Goal: Navigation & Orientation: Find specific page/section

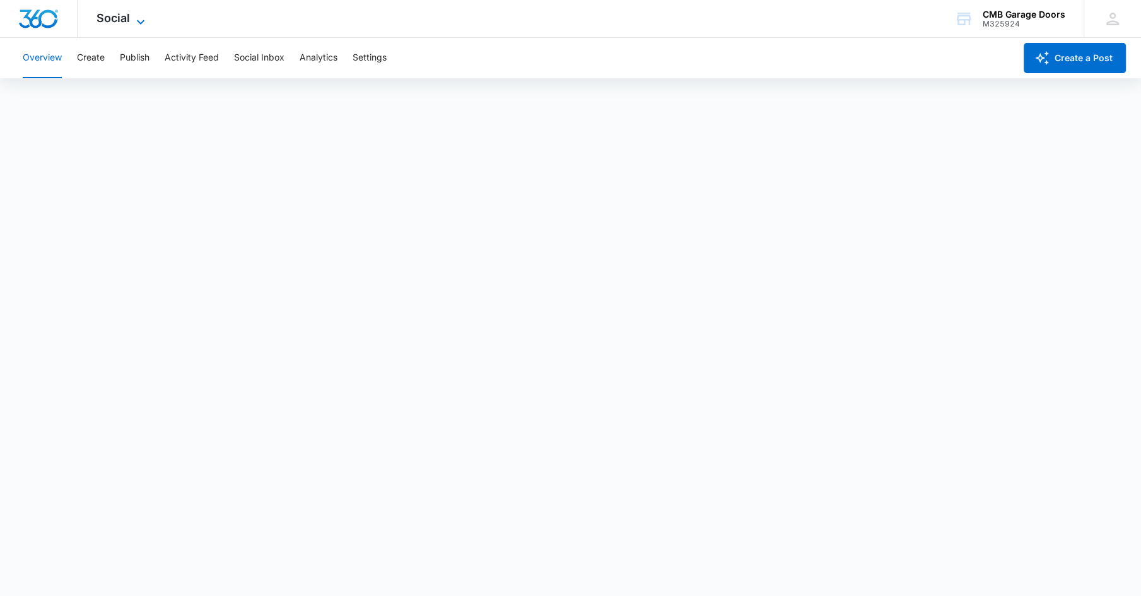
click at [134, 15] on icon at bounding box center [140, 22] width 15 height 15
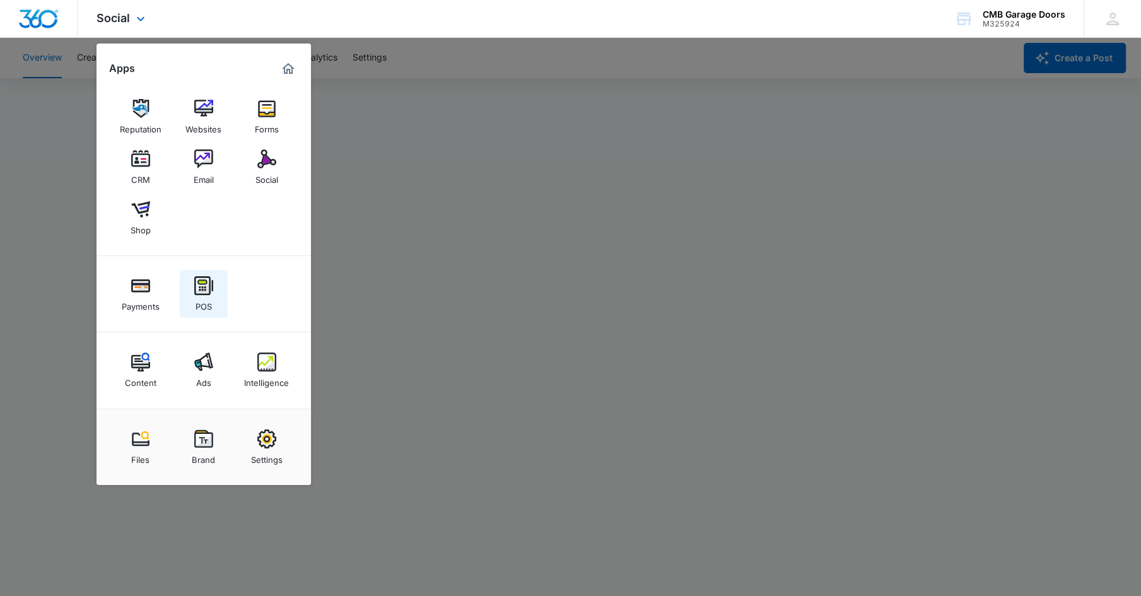
scroll to position [3, 0]
click at [267, 173] on div "Social" at bounding box center [266, 176] width 23 height 16
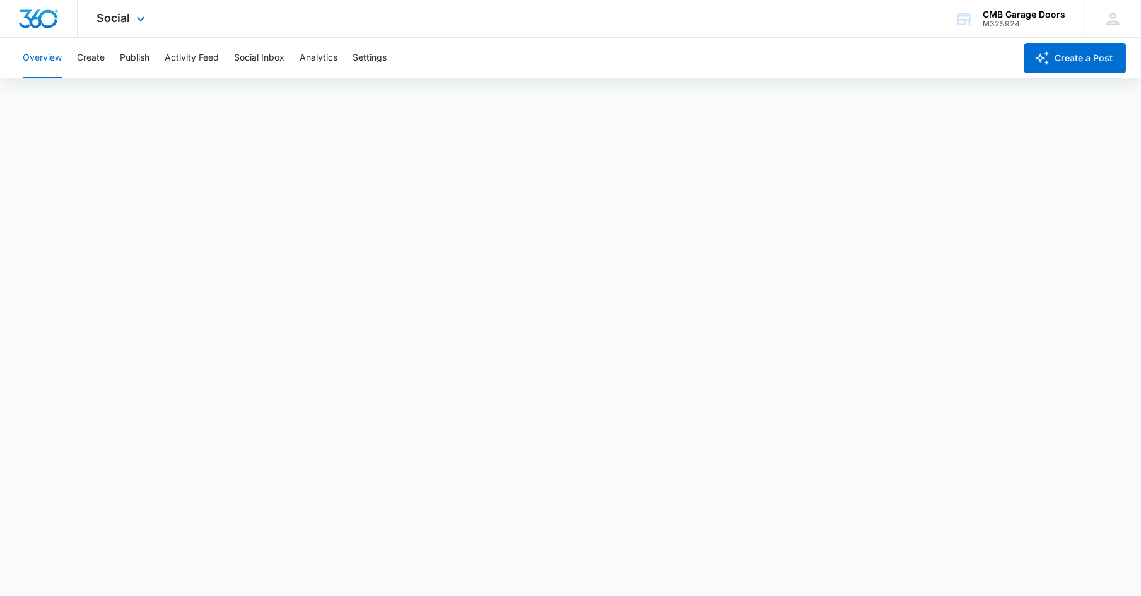
scroll to position [0, 0]
click at [263, 53] on button "Social Inbox" at bounding box center [259, 58] width 50 height 40
click at [42, 60] on button "Overview" at bounding box center [42, 58] width 39 height 40
click at [112, 23] on span "Social" at bounding box center [112, 17] width 33 height 13
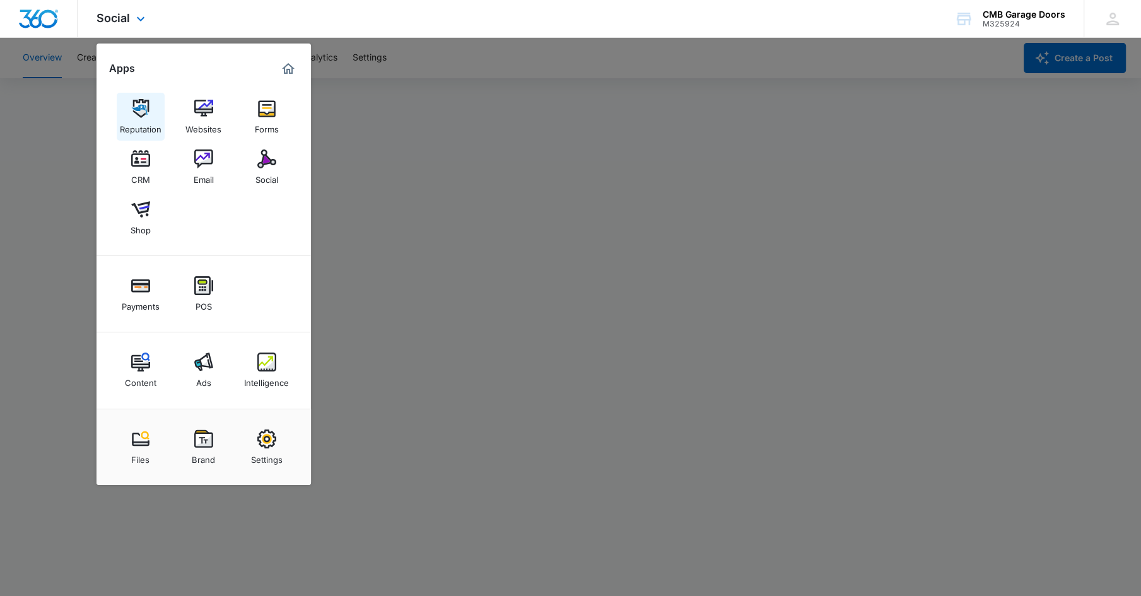
click at [140, 121] on div "Reputation" at bounding box center [141, 126] width 42 height 16
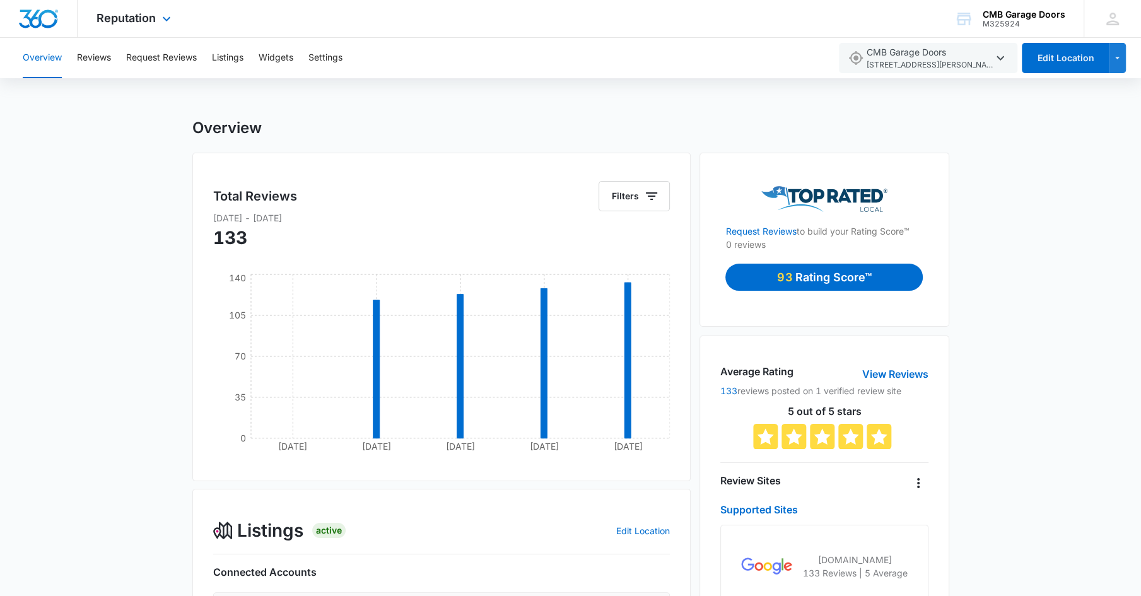
click at [120, 25] on div "Reputation Apps Reputation Websites Forms CRM Email Social Shop Payments POS Co…" at bounding box center [135, 18] width 115 height 37
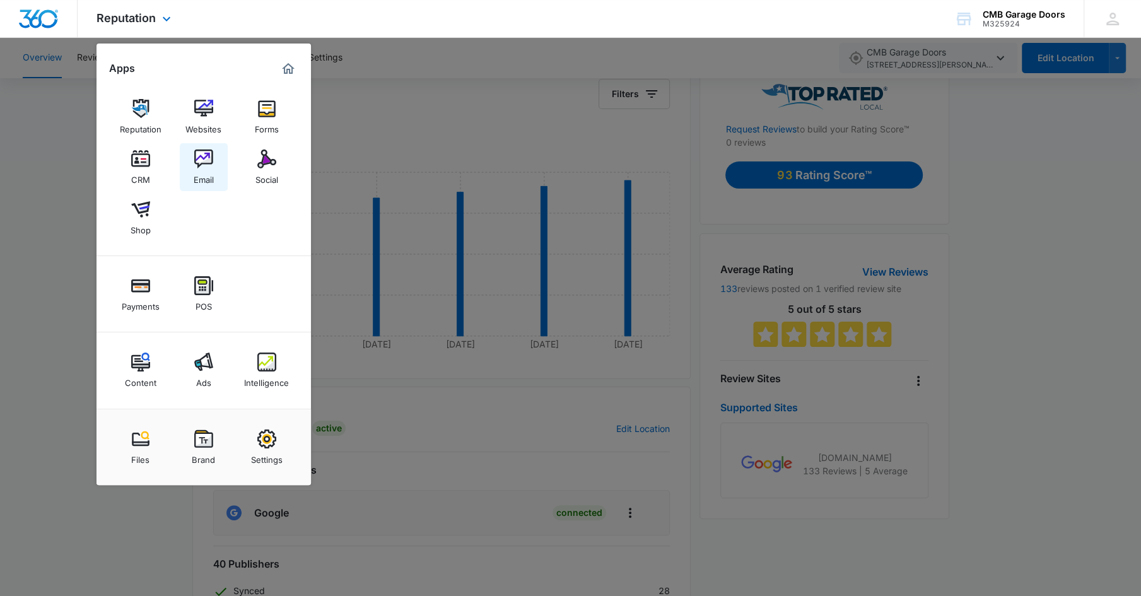
scroll to position [103, 0]
click at [588, 130] on div at bounding box center [570, 298] width 1141 height 596
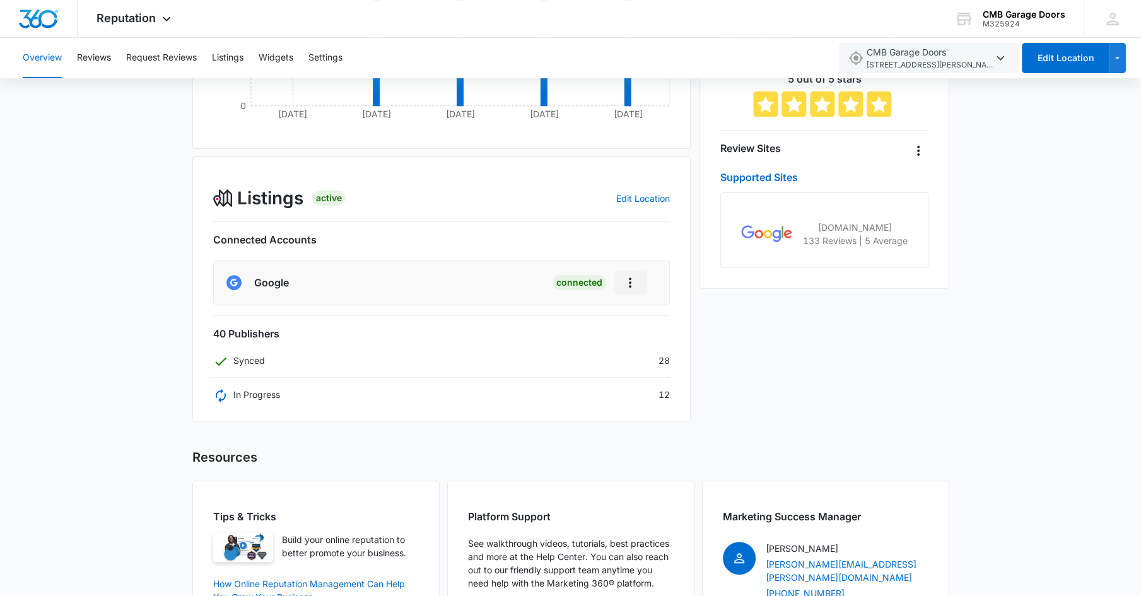
scroll to position [0, 0]
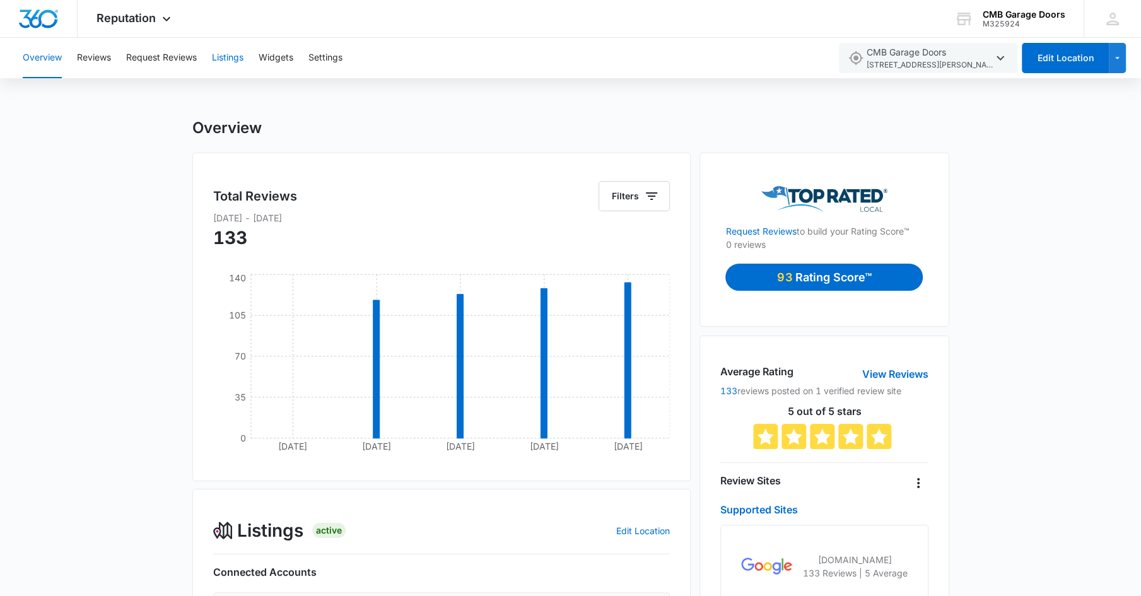
click at [232, 60] on button "Listings" at bounding box center [228, 58] width 32 height 40
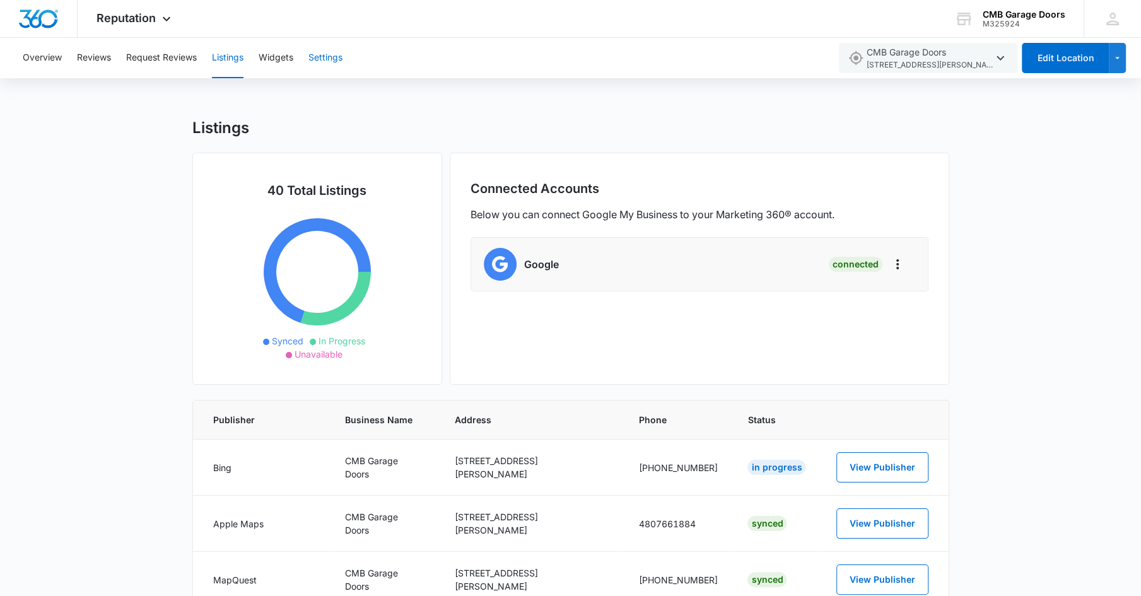
click at [335, 67] on button "Settings" at bounding box center [325, 58] width 34 height 40
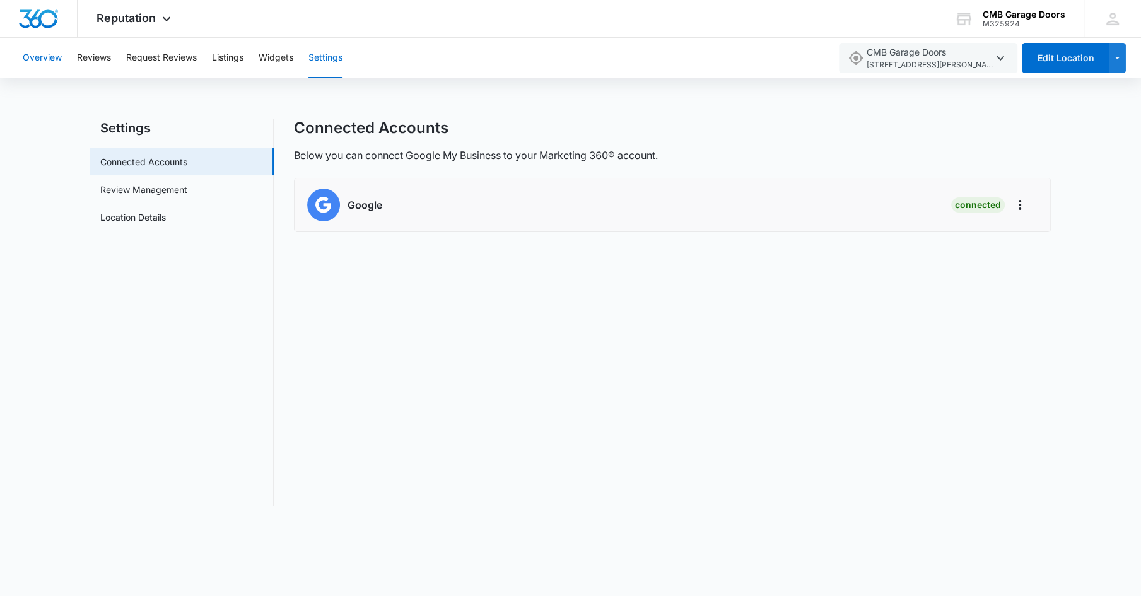
click at [47, 57] on button "Overview" at bounding box center [42, 58] width 39 height 40
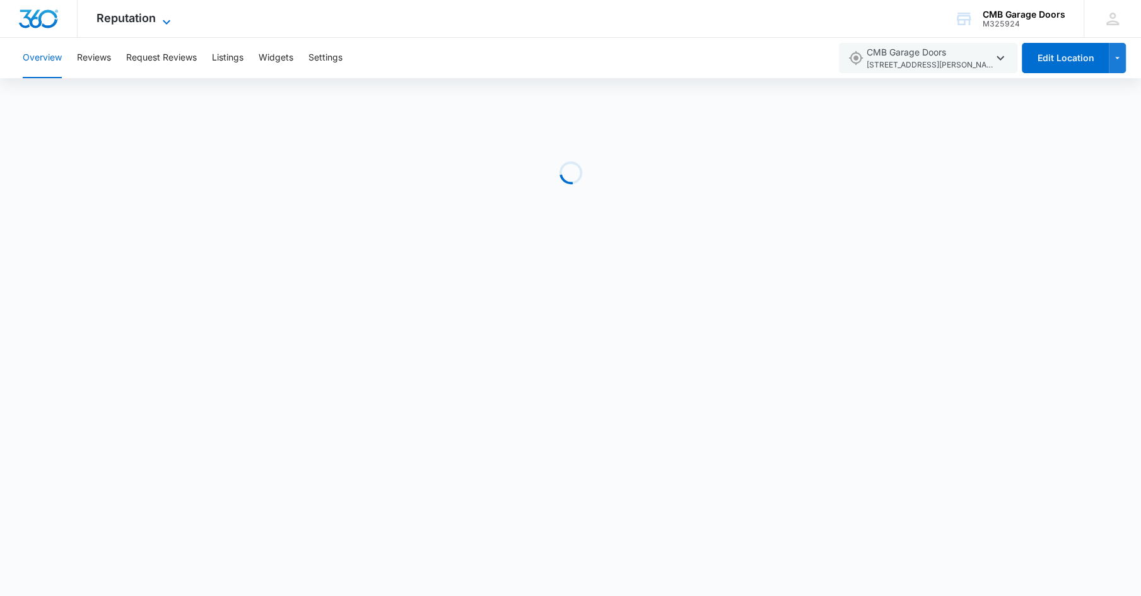
click at [146, 19] on span "Reputation" at bounding box center [125, 17] width 59 height 13
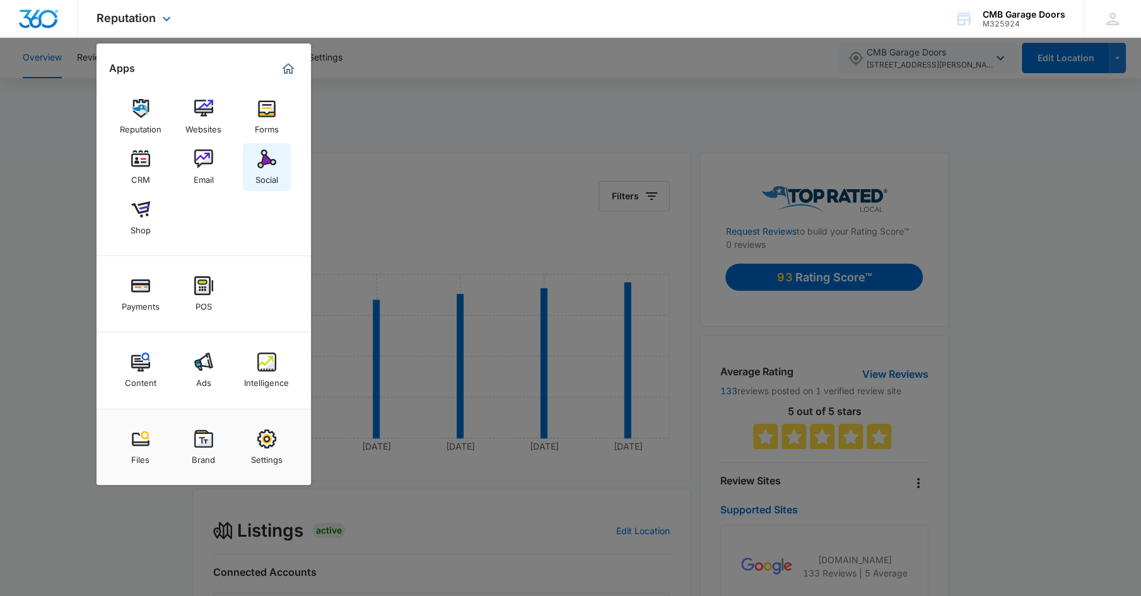
click at [266, 173] on div "Social" at bounding box center [266, 176] width 23 height 16
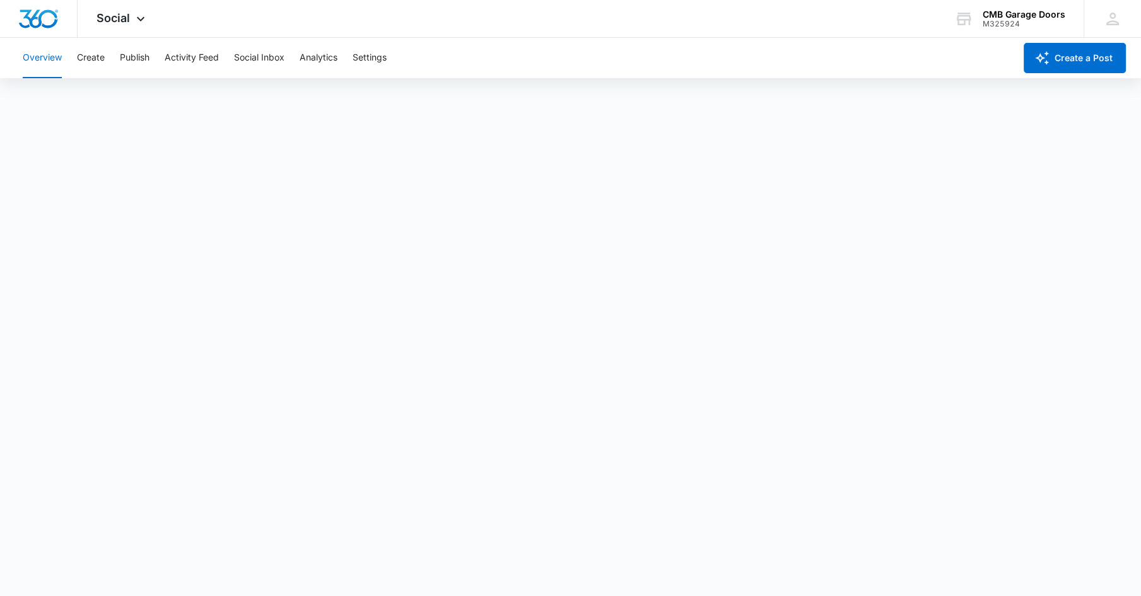
click at [373, 59] on button "Settings" at bounding box center [370, 58] width 34 height 40
click at [98, 15] on span "Social" at bounding box center [112, 17] width 33 height 13
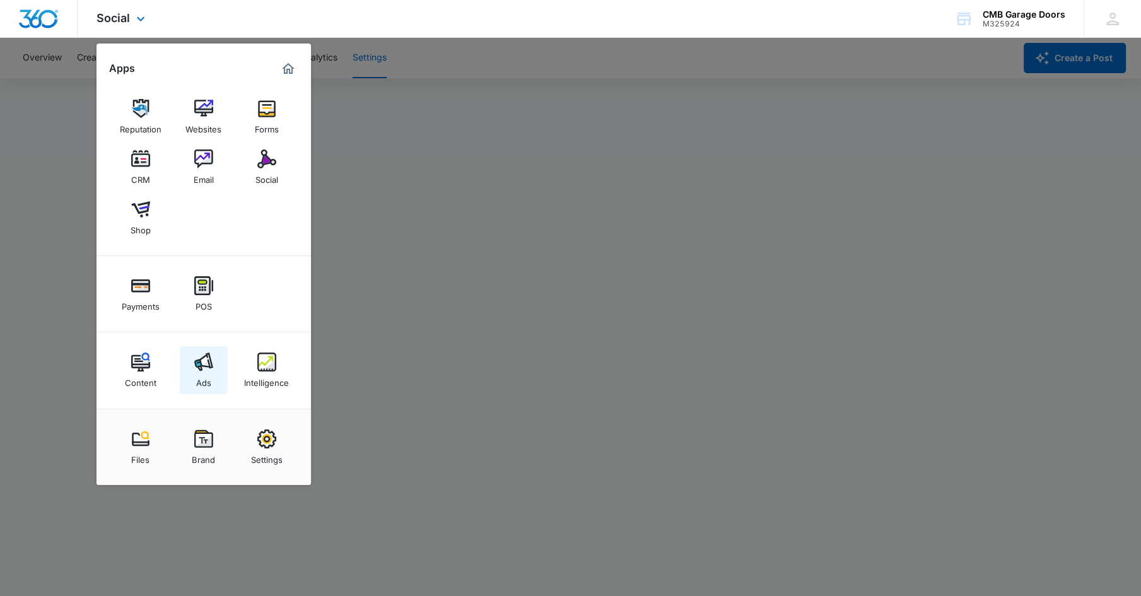
click at [186, 388] on link "Ads" at bounding box center [204, 370] width 48 height 48
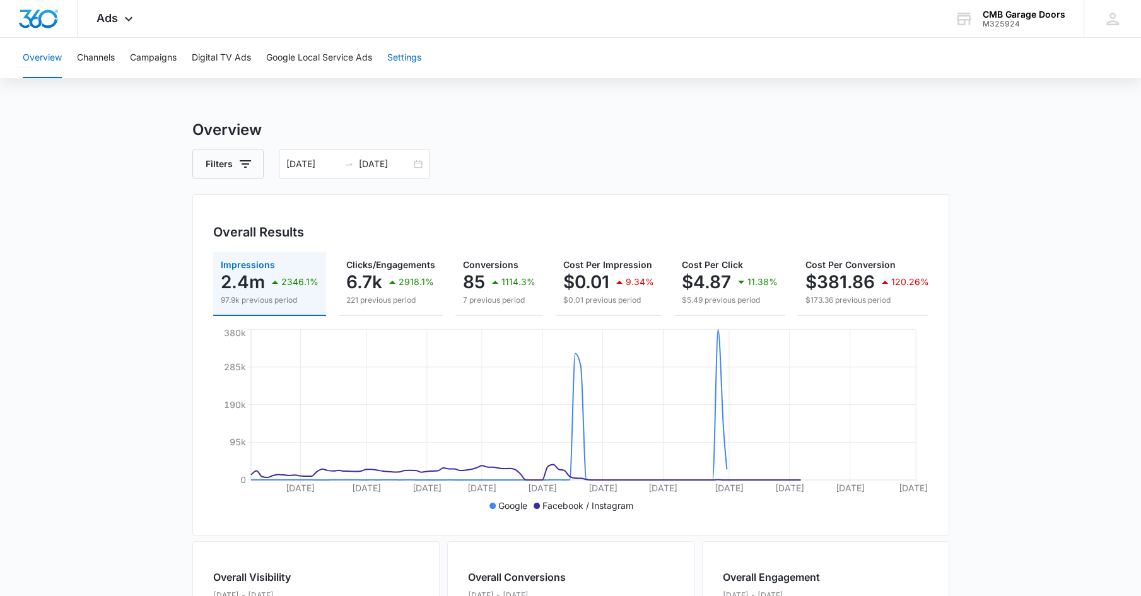
click at [416, 62] on button "Settings" at bounding box center [404, 58] width 34 height 40
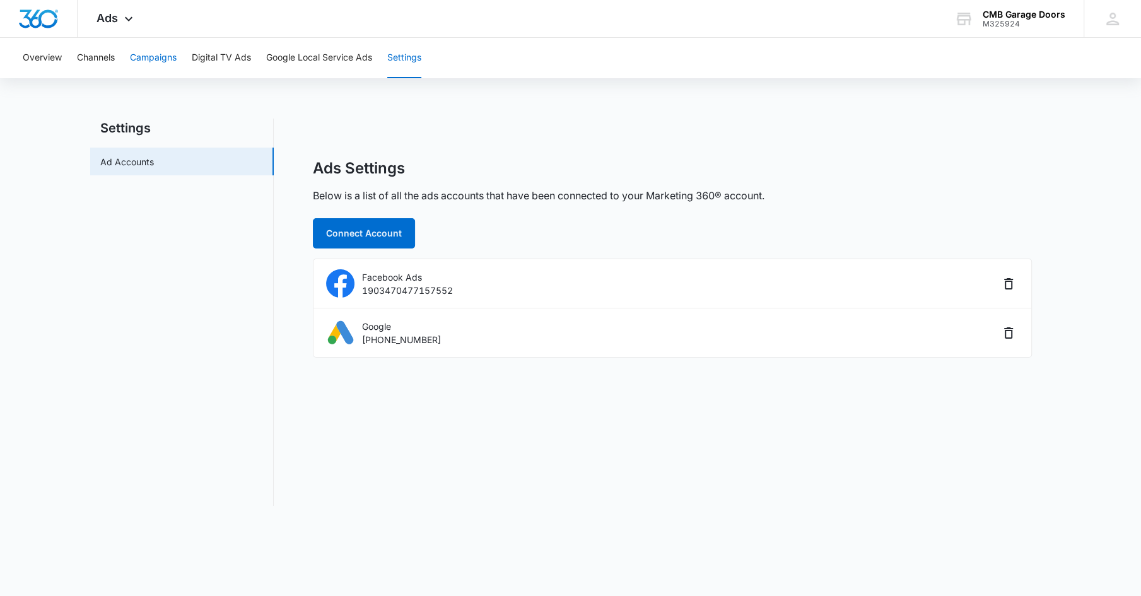
click at [148, 55] on button "Campaigns" at bounding box center [153, 58] width 47 height 40
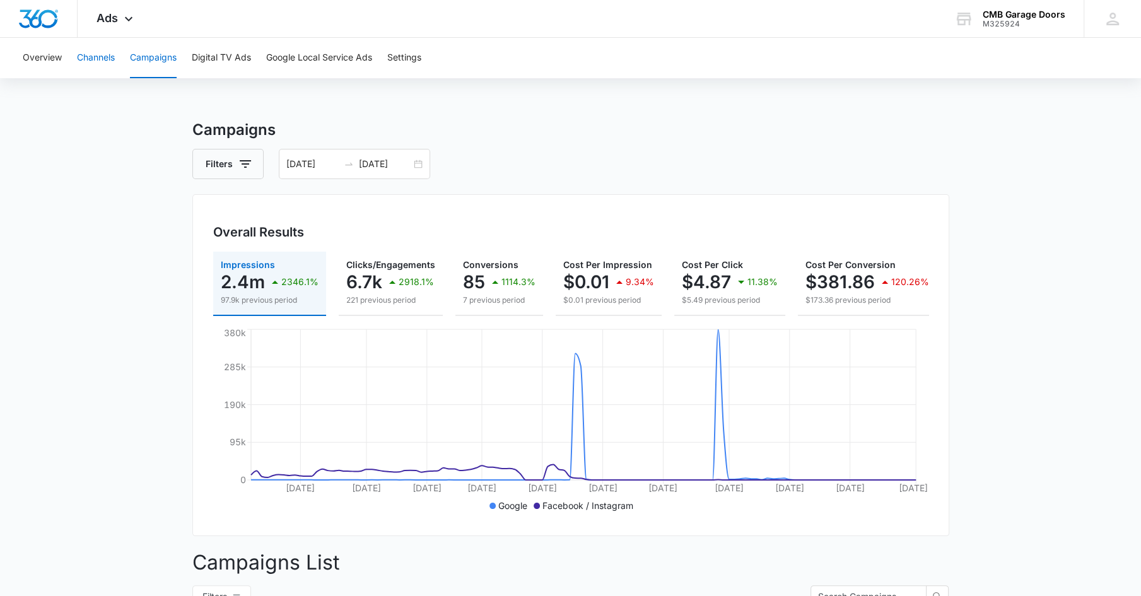
click at [106, 61] on button "Channels" at bounding box center [96, 58] width 38 height 40
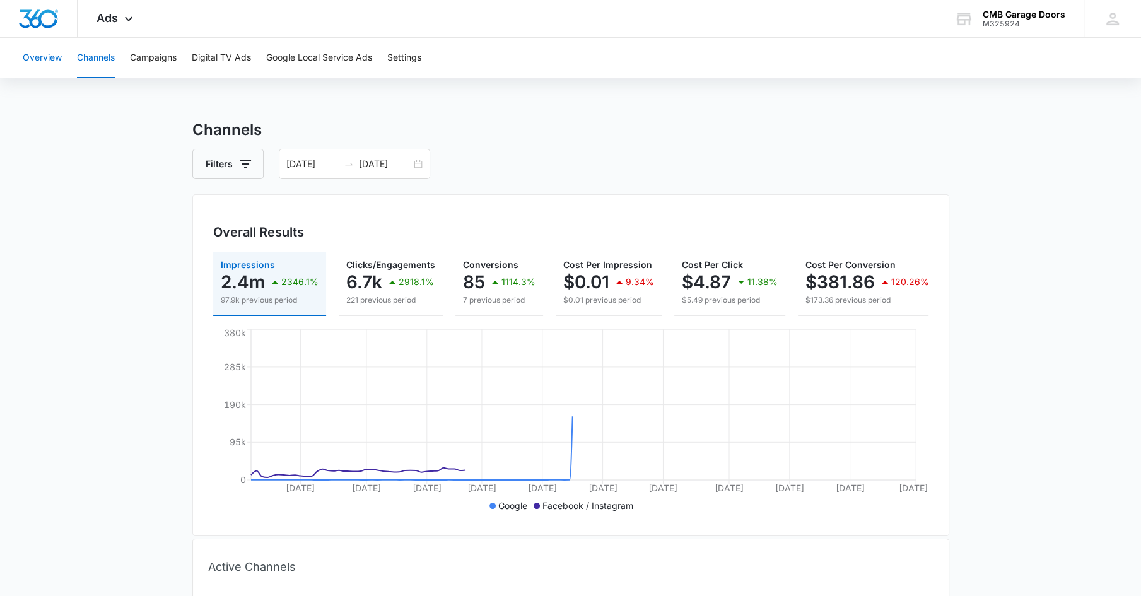
click at [54, 64] on button "Overview" at bounding box center [42, 58] width 39 height 40
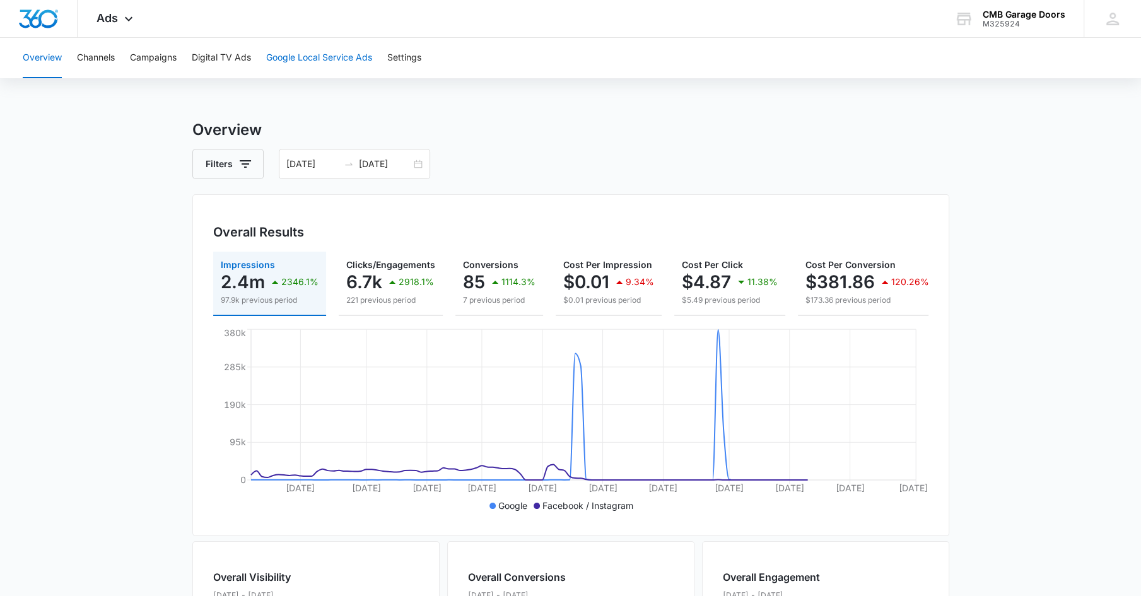
click at [335, 55] on button "Google Local Service Ads" at bounding box center [319, 58] width 106 height 40
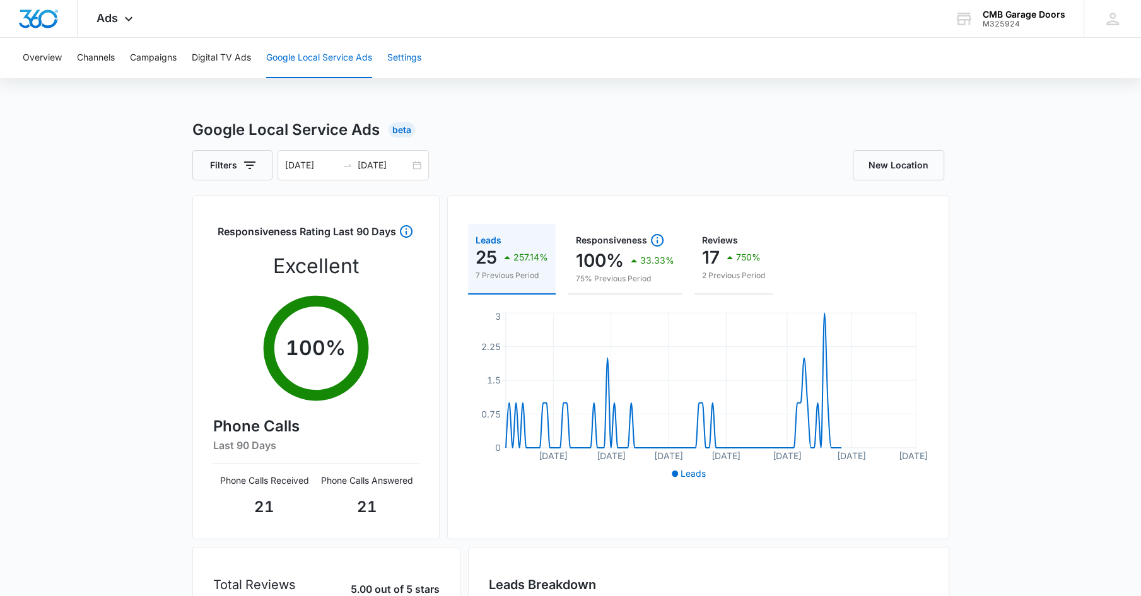
click at [407, 64] on button "Settings" at bounding box center [404, 58] width 34 height 40
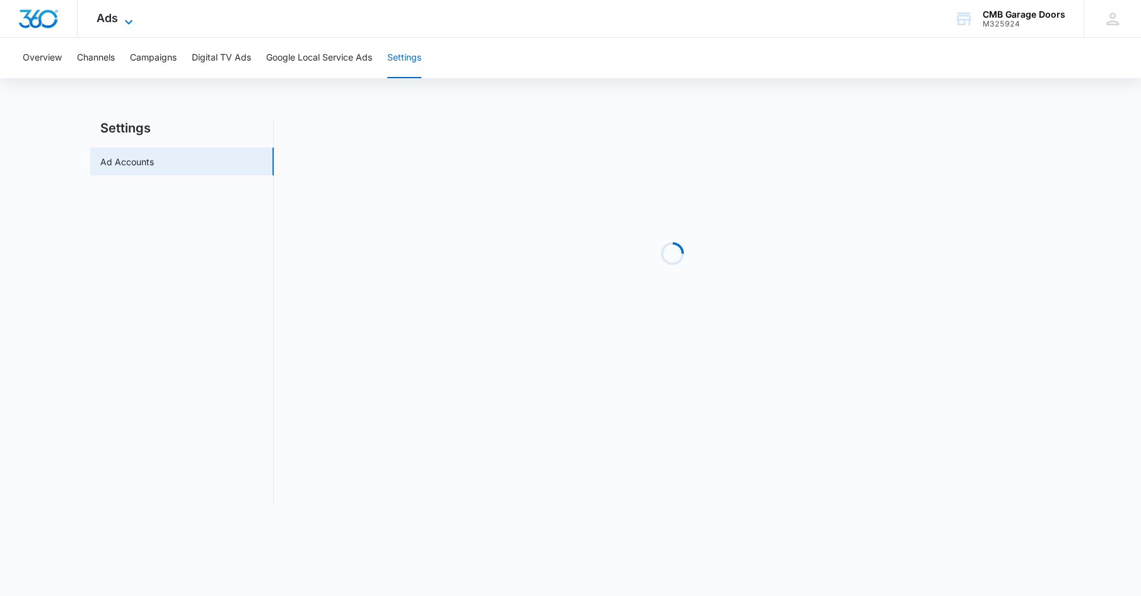
click at [122, 20] on icon at bounding box center [128, 22] width 15 height 15
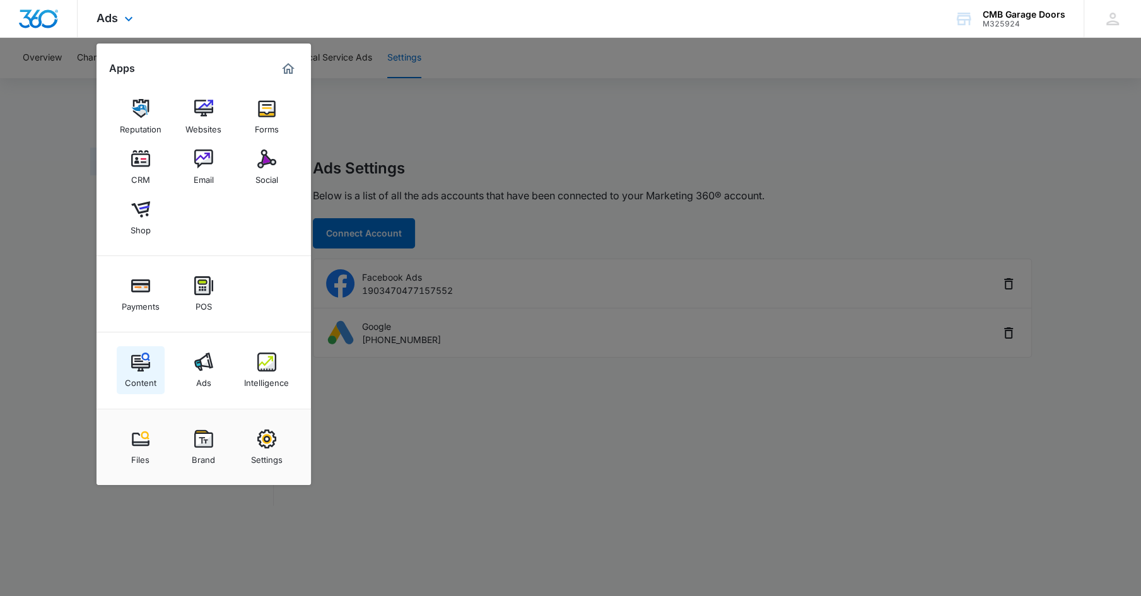
click at [136, 368] on img at bounding box center [140, 362] width 19 height 19
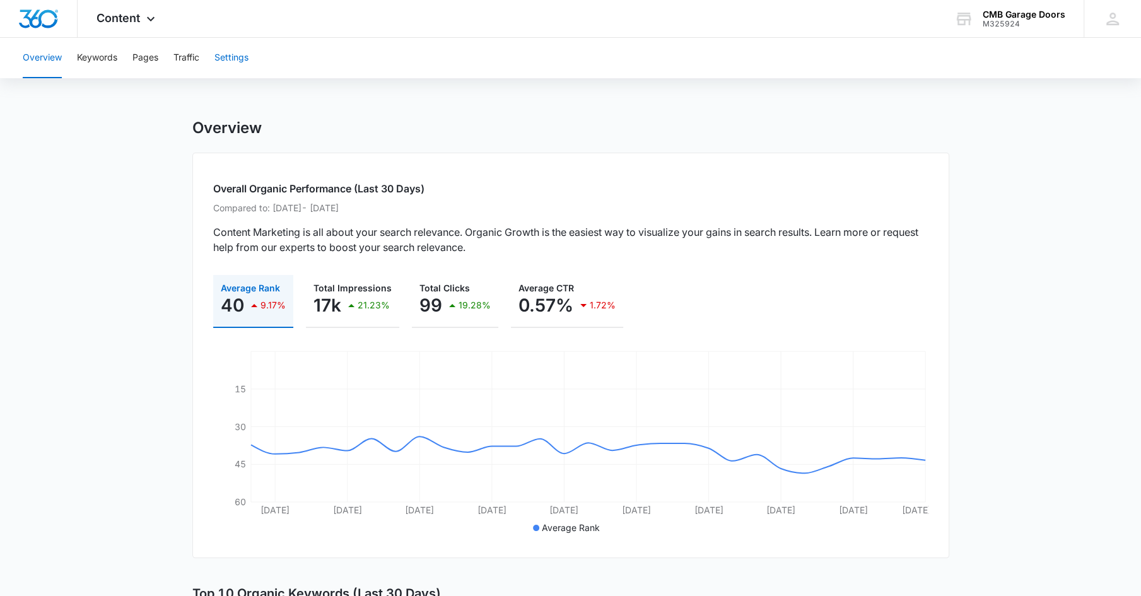
click at [232, 55] on button "Settings" at bounding box center [231, 58] width 34 height 40
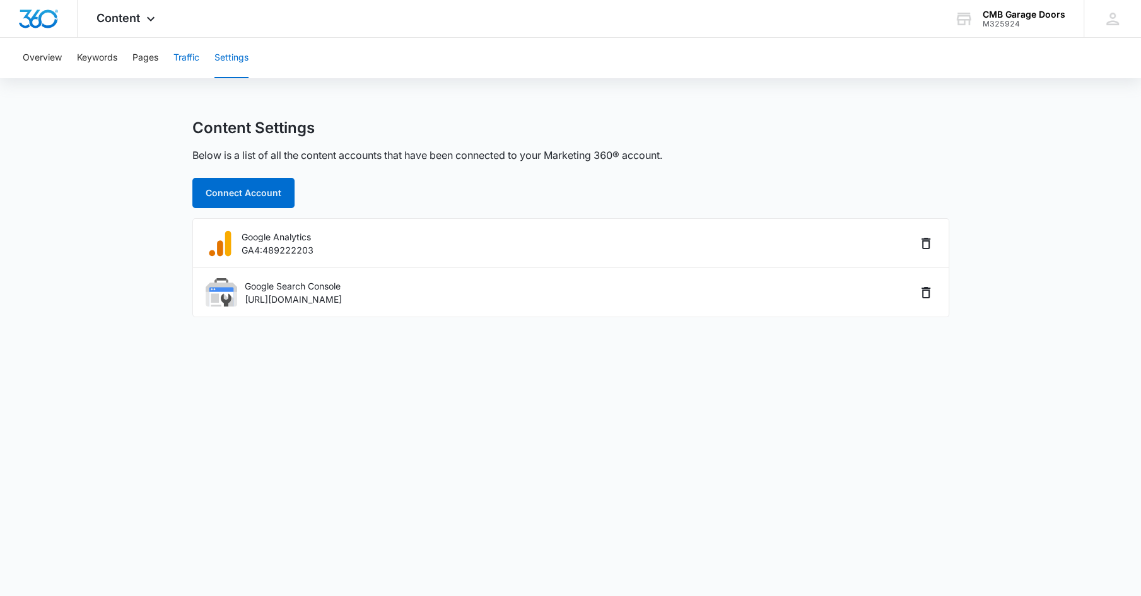
click at [189, 59] on button "Traffic" at bounding box center [186, 58] width 26 height 40
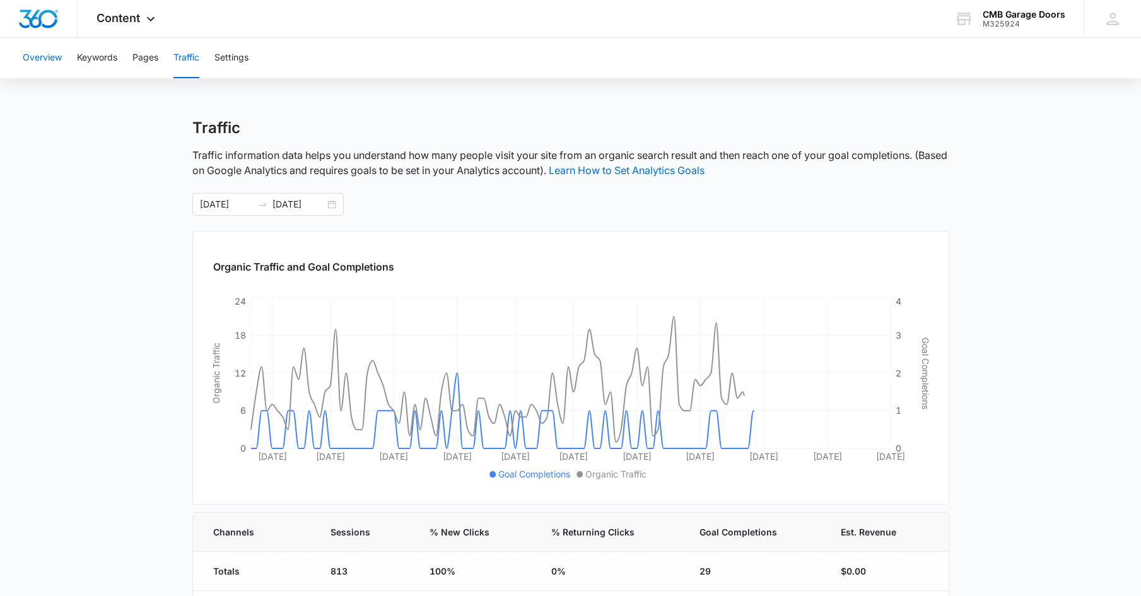
click at [52, 60] on button "Overview" at bounding box center [42, 58] width 39 height 40
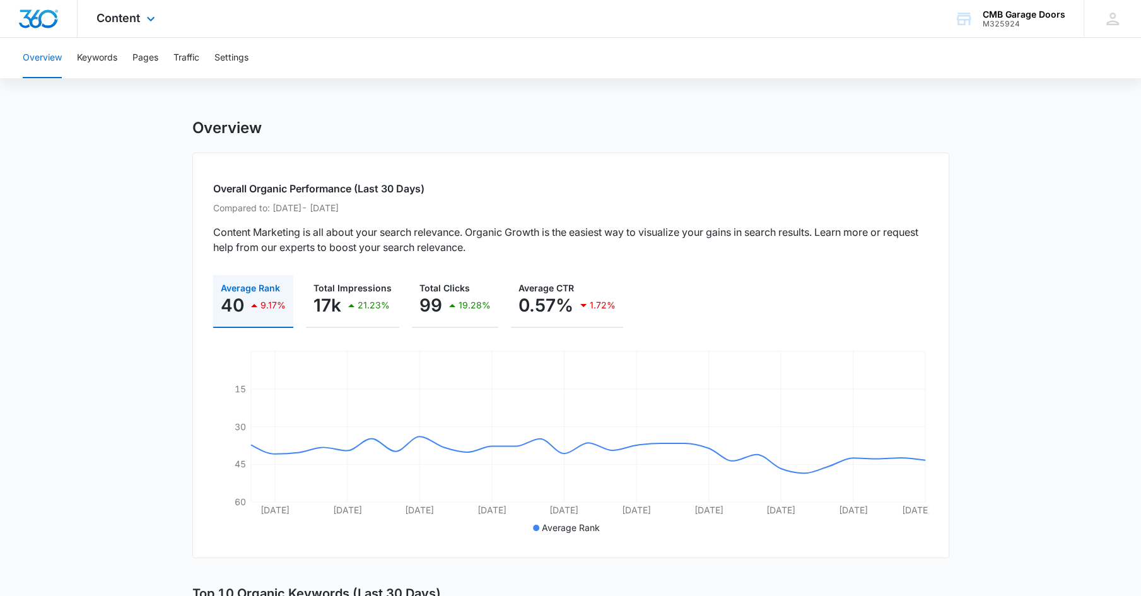
click at [134, 26] on div "Content Apps Reputation Websites Forms CRM Email Social Shop Payments POS Conte…" at bounding box center [128, 18] width 100 height 37
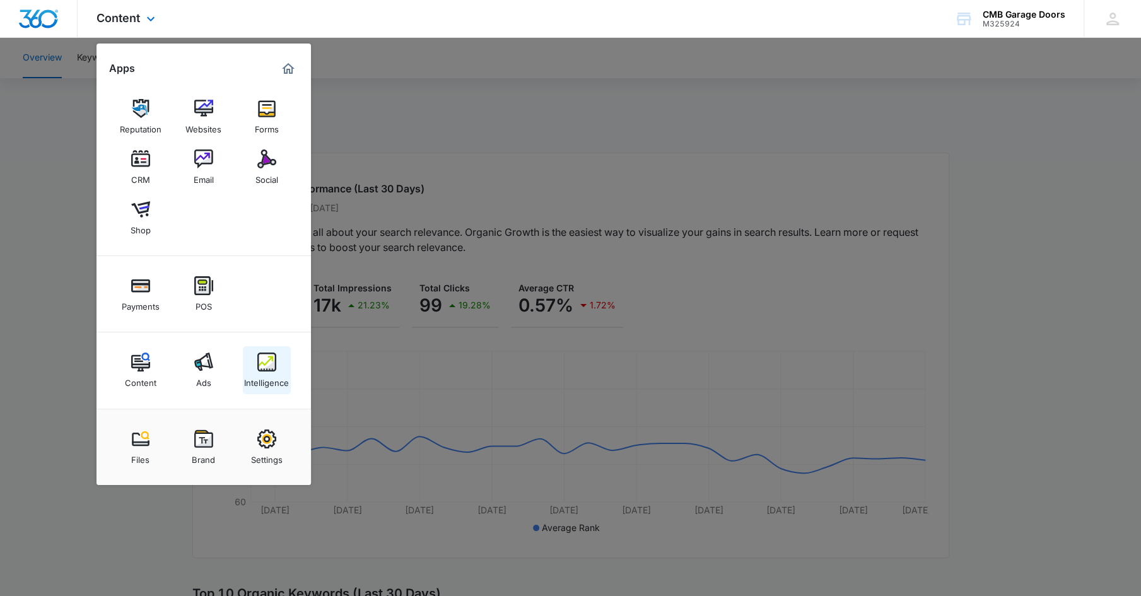
click at [274, 378] on div "Intelligence" at bounding box center [266, 379] width 45 height 16
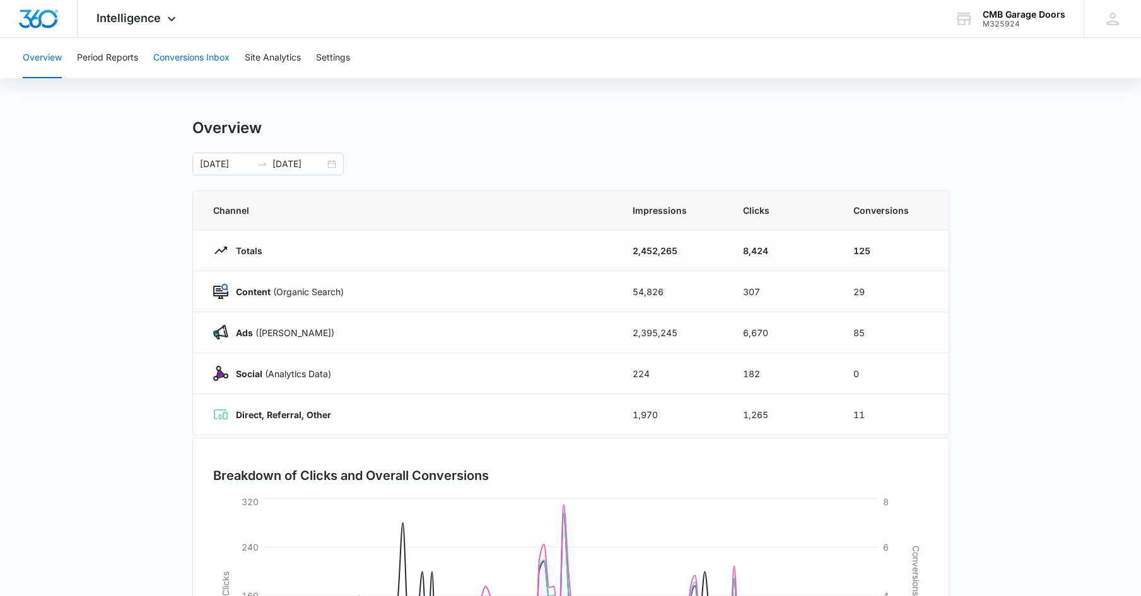
click at [190, 54] on button "Conversions Inbox" at bounding box center [191, 58] width 76 height 40
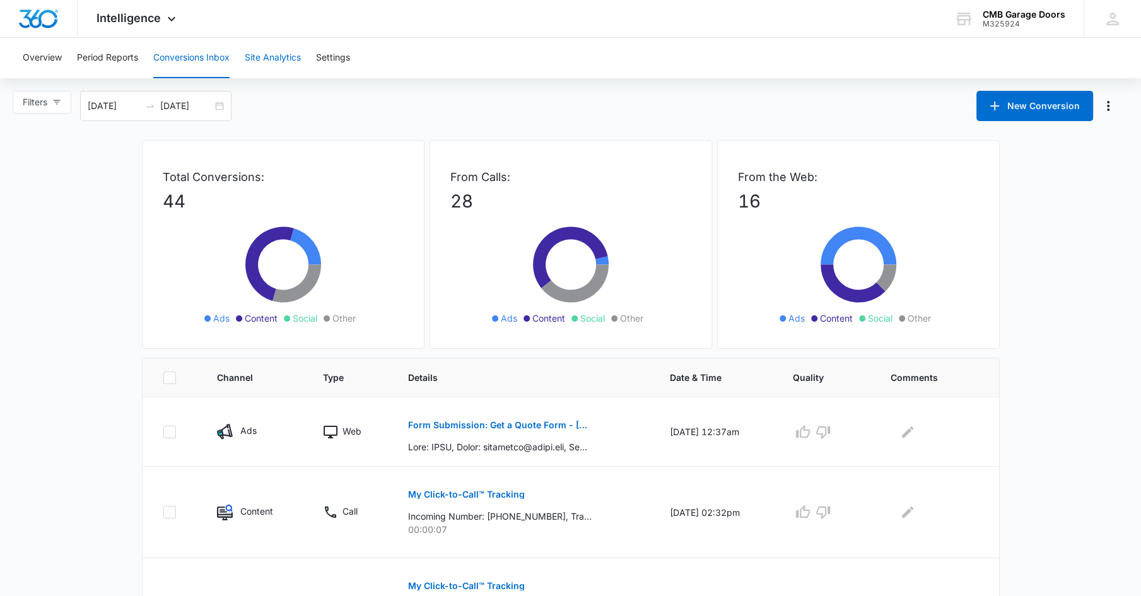
click at [289, 52] on button "Site Analytics" at bounding box center [273, 58] width 56 height 40
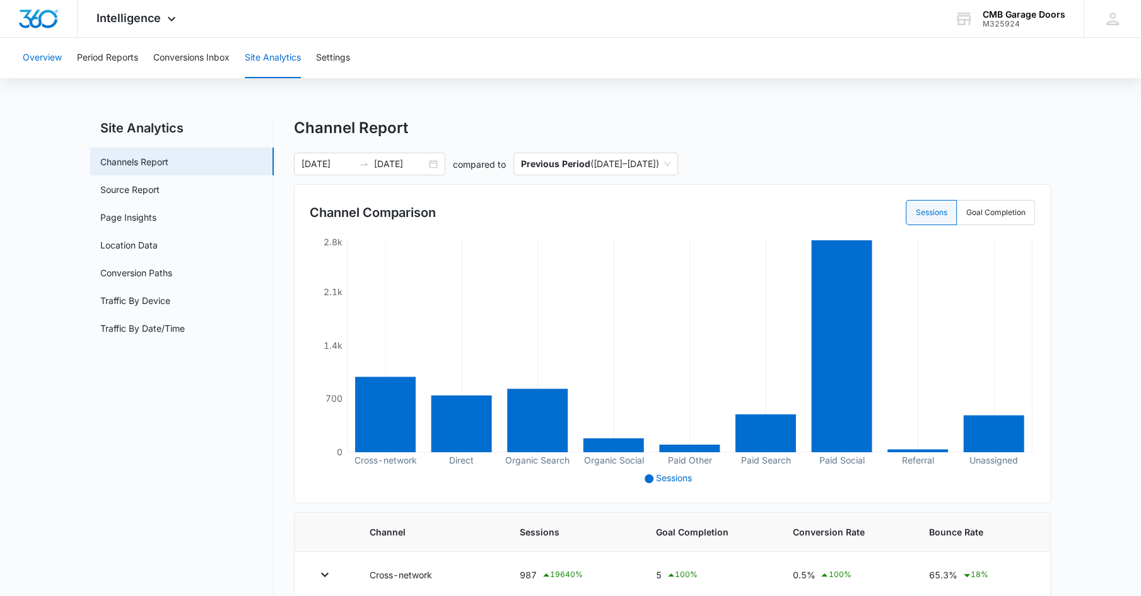
click at [51, 61] on button "Overview" at bounding box center [42, 58] width 39 height 40
